Goal: Information Seeking & Learning: Learn about a topic

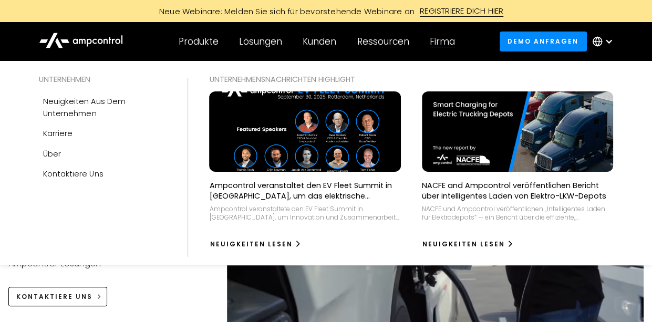
click at [441, 44] on div "Firma" at bounding box center [442, 42] width 25 height 12
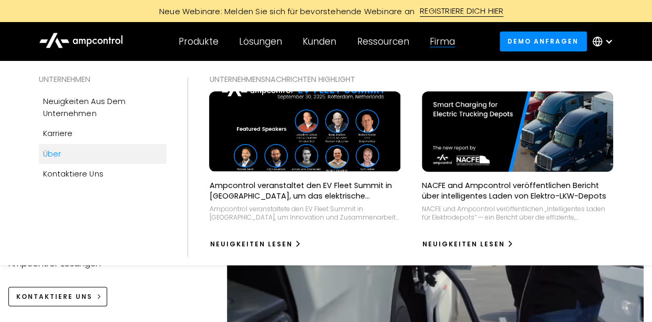
click at [50, 154] on div "Über" at bounding box center [52, 154] width 18 height 12
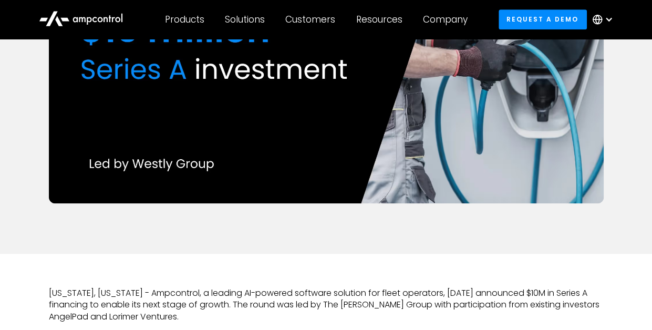
scroll to position [210, 0]
